Goal: Task Accomplishment & Management: Use online tool/utility

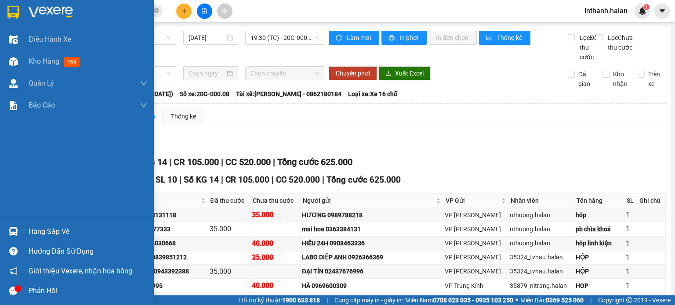
scroll to position [88, 0]
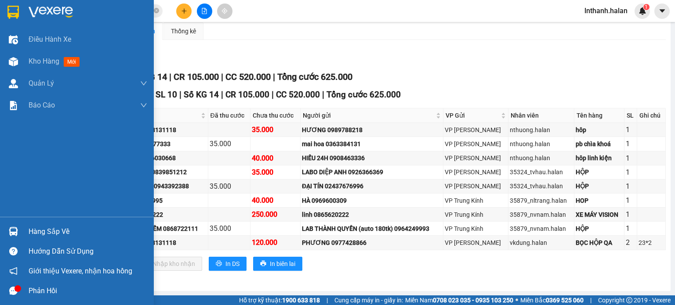
click at [11, 230] on img at bounding box center [13, 231] width 9 height 9
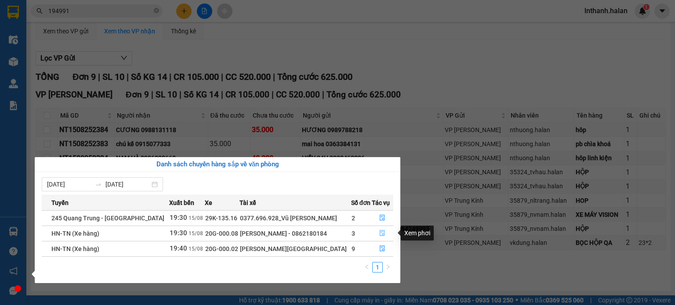
click at [380, 234] on icon "file-done" at bounding box center [382, 233] width 6 height 6
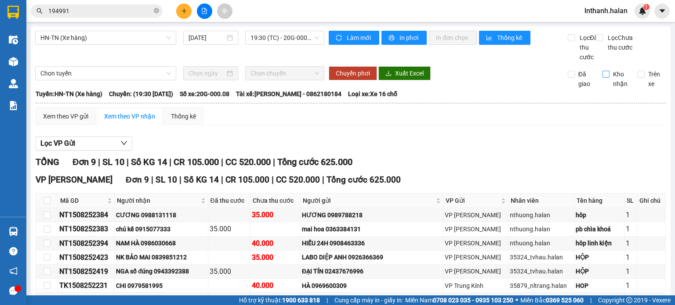
scroll to position [0, 0]
click at [637, 78] on input "Trên xe" at bounding box center [640, 74] width 7 height 7
checkbox input "true"
click at [354, 35] on span "Làm mới" at bounding box center [359, 38] width 25 height 10
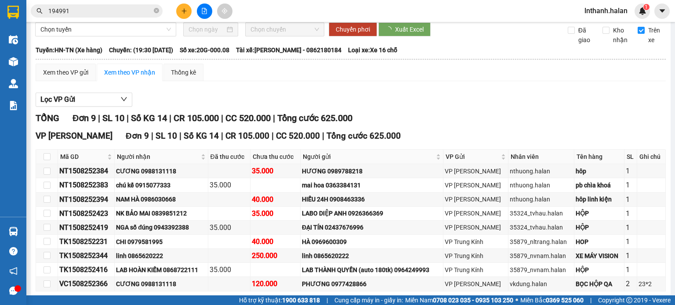
scroll to position [9, 0]
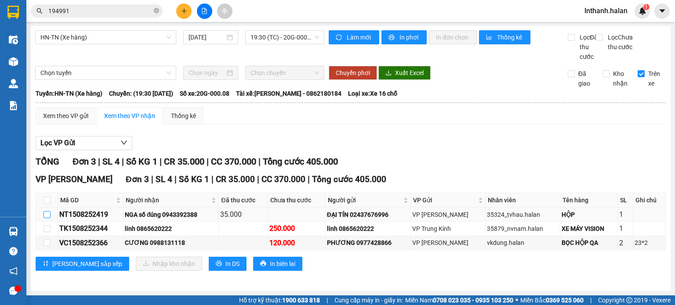
click at [47, 216] on input "checkbox" at bounding box center [46, 214] width 7 height 7
checkbox input "true"
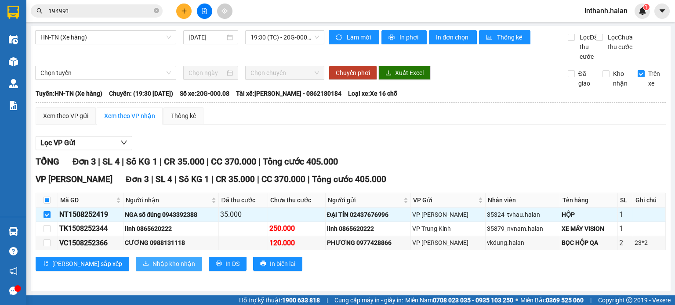
click at [152, 261] on span "Nhập kho nhận" at bounding box center [173, 264] width 43 height 10
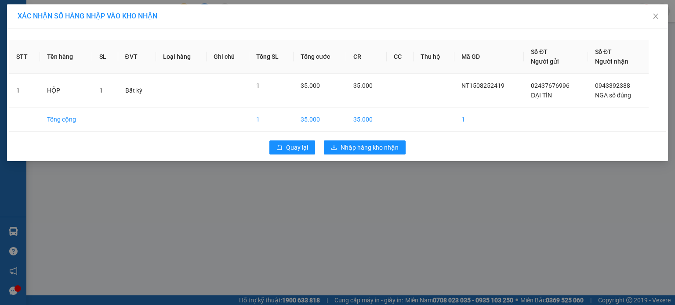
click at [379, 155] on div "Quay lại Nhập hàng kho nhận" at bounding box center [337, 147] width 656 height 23
click at [379, 152] on span "Nhập hàng kho nhận" at bounding box center [369, 148] width 58 height 10
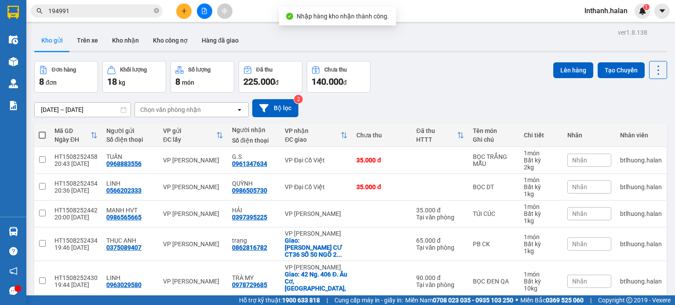
click at [16, 230] on img at bounding box center [13, 231] width 9 height 9
